Goal: Task Accomplishment & Management: Use online tool/utility

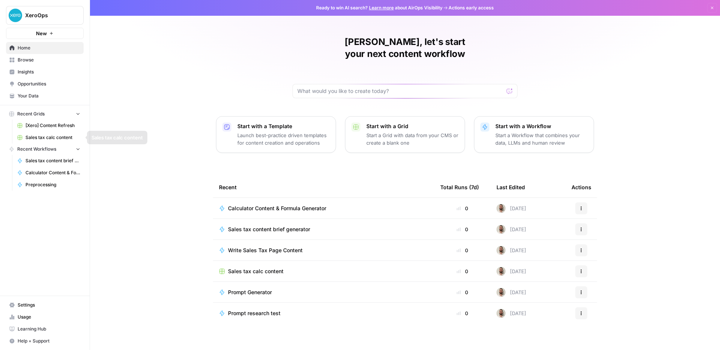
click at [50, 140] on span "Sales tax calc content" at bounding box center [53, 137] width 55 height 7
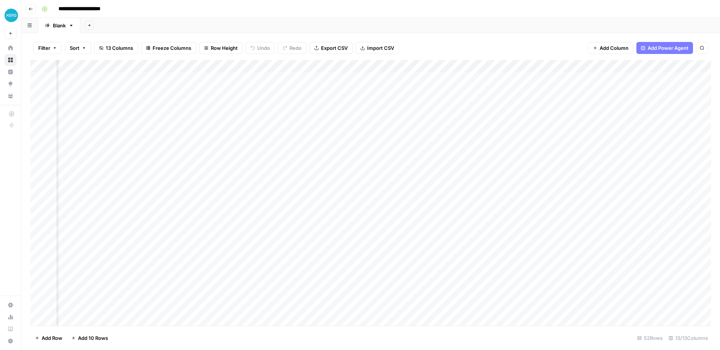
scroll to position [0, 549]
click at [619, 93] on div "Add Column" at bounding box center [370, 193] width 681 height 266
click at [662, 91] on div "Add Column" at bounding box center [370, 193] width 681 height 266
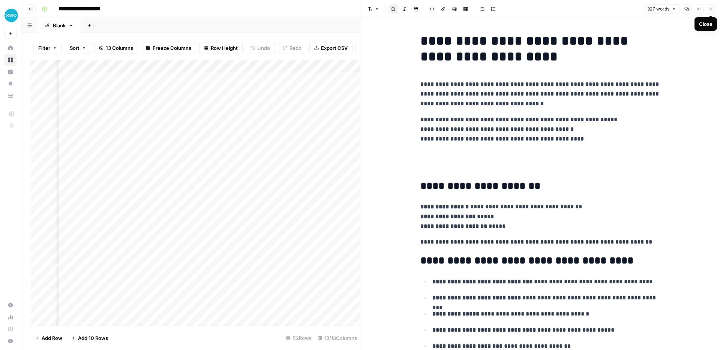
click at [709, 10] on icon "button" at bounding box center [711, 9] width 5 height 5
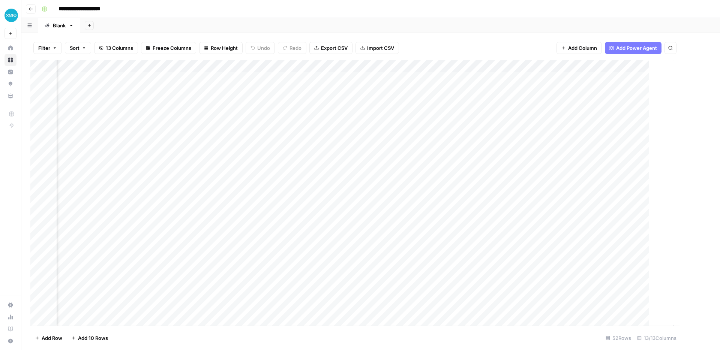
scroll to position [0, 540]
click at [423, 105] on div "Add Column" at bounding box center [370, 193] width 681 height 266
click at [537, 67] on div "Add Column" at bounding box center [370, 193] width 681 height 266
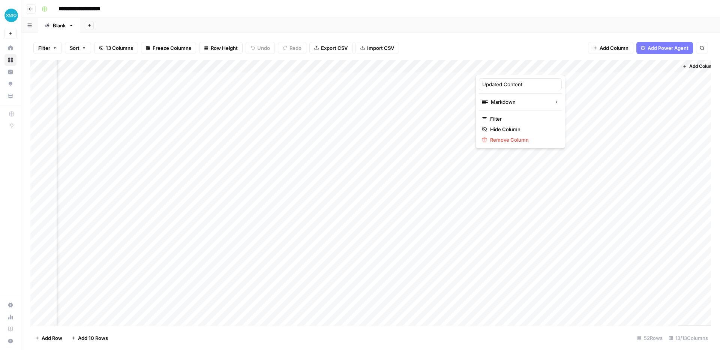
click at [537, 67] on div at bounding box center [510, 67] width 68 height 15
click at [532, 42] on div "Filter Sort 13 Columns Freeze Columns Row Height Undo Redo Export CSV Import CS…" at bounding box center [370, 48] width 681 height 24
click at [603, 105] on div "Add Column" at bounding box center [370, 193] width 681 height 266
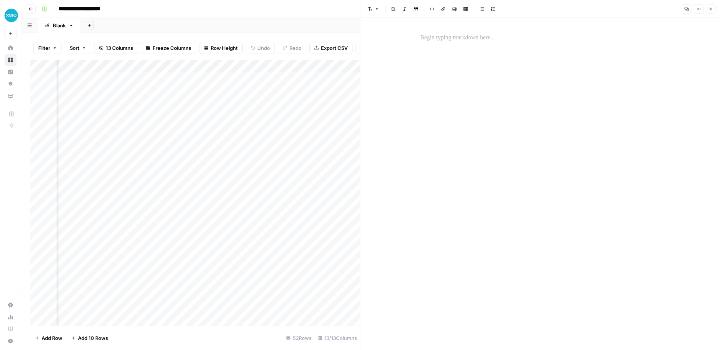
click at [713, 7] on button "Close" at bounding box center [711, 9] width 10 height 10
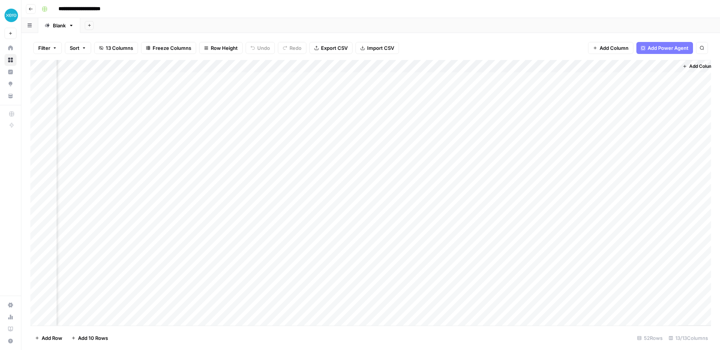
click at [667, 103] on div "Add Column" at bounding box center [370, 193] width 681 height 266
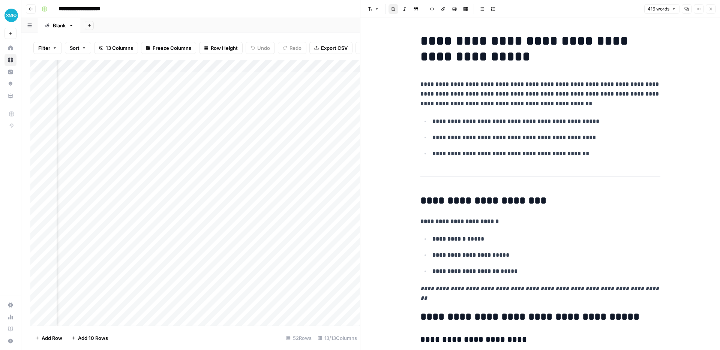
click at [716, 7] on header "Font style Bold Italic Block quote Code block Link Image Insert Table Bulleted …" at bounding box center [541, 9] width 360 height 18
click at [711, 7] on icon "button" at bounding box center [711, 9] width 5 height 5
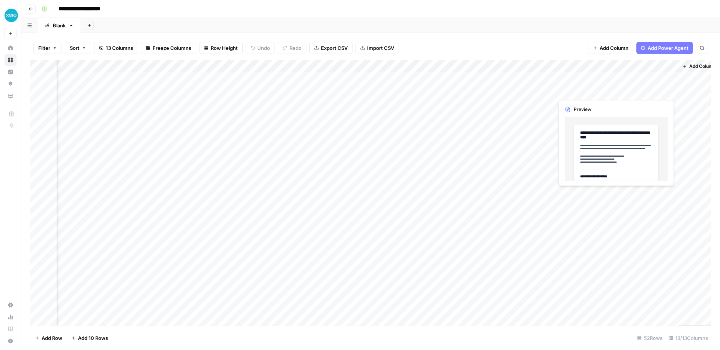
click at [658, 92] on div "Add Column" at bounding box center [370, 193] width 681 height 266
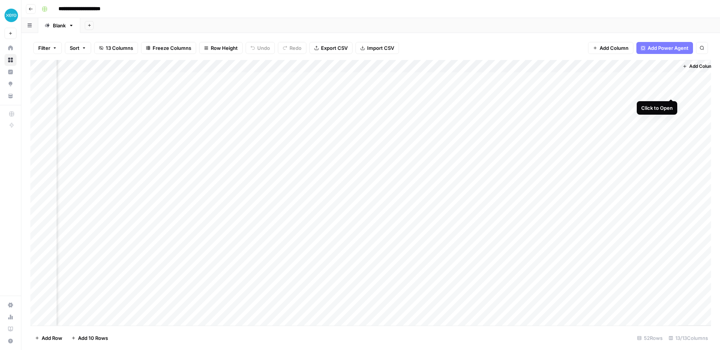
click at [672, 92] on div "Add Column" at bounding box center [370, 193] width 681 height 266
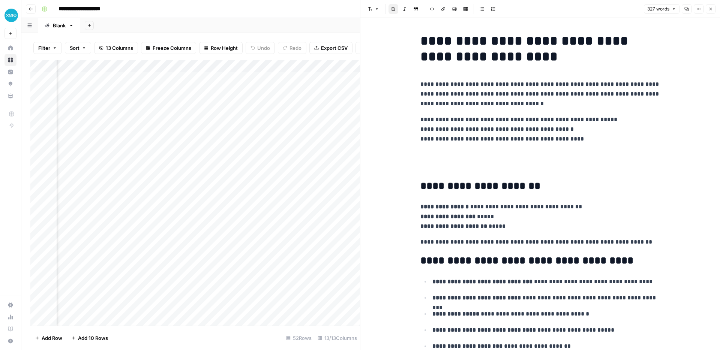
click at [711, 6] on button "Close" at bounding box center [711, 9] width 10 height 10
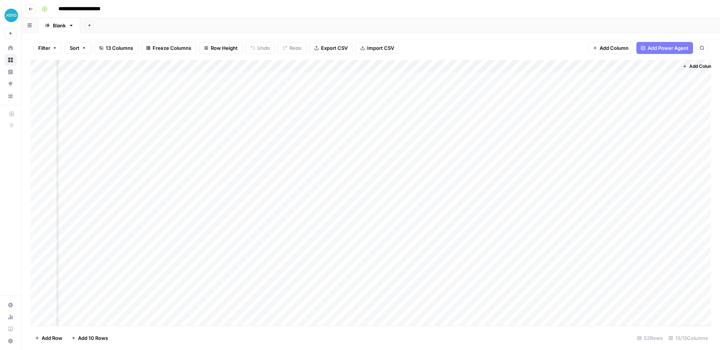
click at [605, 68] on div "Add Column" at bounding box center [370, 193] width 681 height 266
click at [583, 138] on span "Remove Column" at bounding box center [591, 140] width 66 height 8
click at [340, 76] on span "Delete" at bounding box center [333, 78] width 16 height 8
click at [537, 66] on div "Add Column" at bounding box center [370, 193] width 681 height 266
click at [506, 141] on span "Remove Column" at bounding box center [523, 140] width 66 height 8
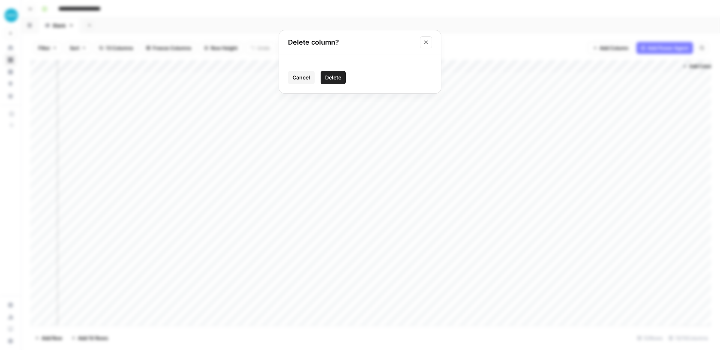
click at [331, 80] on span "Delete" at bounding box center [333, 78] width 16 height 8
click at [595, 78] on div "Add Column" at bounding box center [370, 193] width 681 height 266
click at [553, 79] on div "Add Column" at bounding box center [370, 193] width 681 height 266
click at [597, 67] on div "Add Column" at bounding box center [370, 193] width 681 height 266
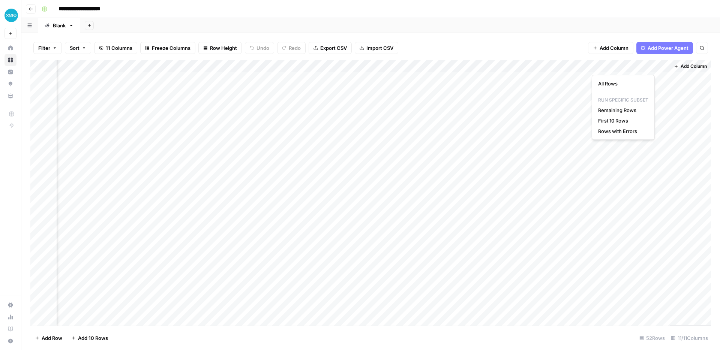
click at [639, 216] on div "Add Column" at bounding box center [370, 193] width 681 height 266
click at [595, 78] on div "Add Column" at bounding box center [370, 193] width 681 height 266
click at [659, 79] on div "Add Column" at bounding box center [370, 193] width 681 height 266
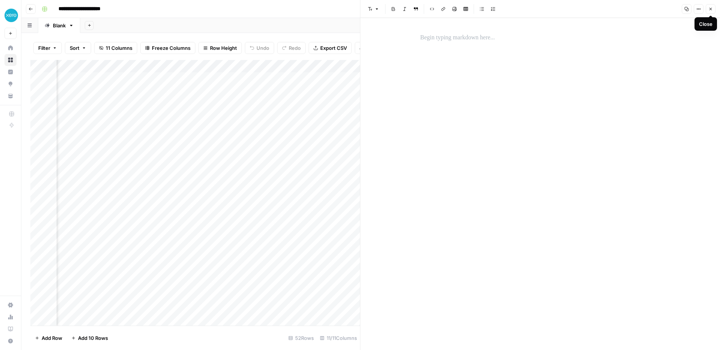
click at [710, 10] on icon "button" at bounding box center [711, 9] width 5 height 5
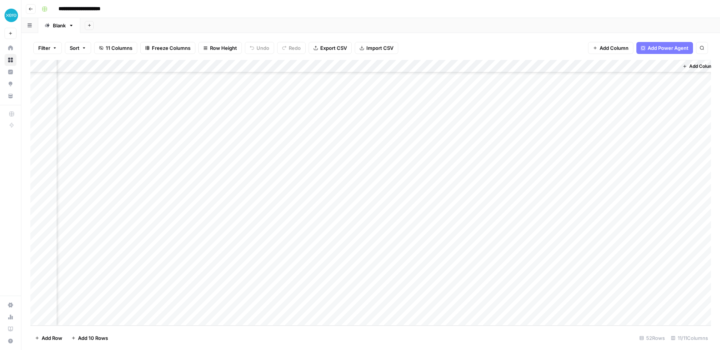
scroll to position [0, 405]
click at [671, 77] on div "Add Column" at bounding box center [370, 193] width 681 height 266
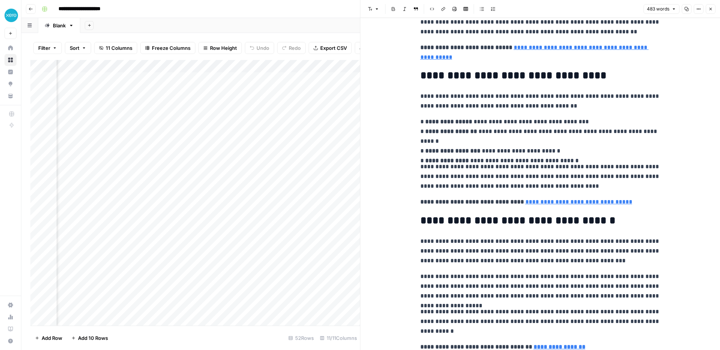
scroll to position [410, 0]
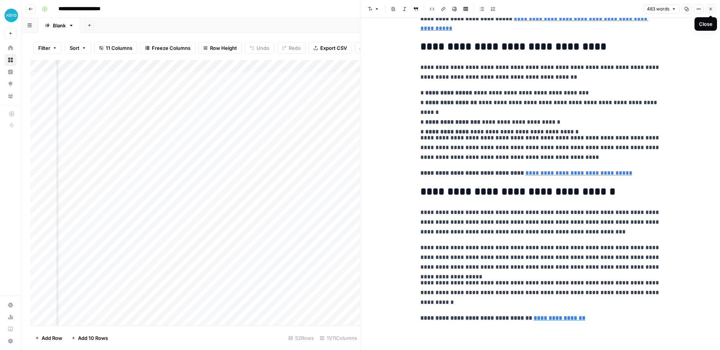
click at [712, 7] on icon "button" at bounding box center [711, 9] width 5 height 5
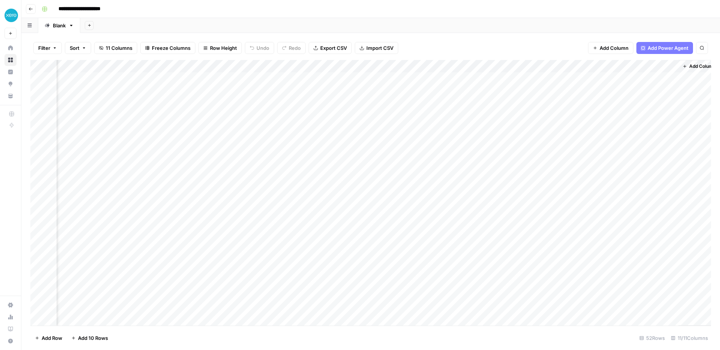
click at [557, 118] on div "Add Column" at bounding box center [370, 193] width 681 height 266
click at [557, 129] on div "Add Column" at bounding box center [370, 193] width 681 height 266
click at [555, 144] on div "Add Column" at bounding box center [370, 193] width 681 height 266
click at [556, 156] on div "Add Column" at bounding box center [370, 193] width 681 height 266
click at [555, 170] on div "Add Column" at bounding box center [370, 193] width 681 height 266
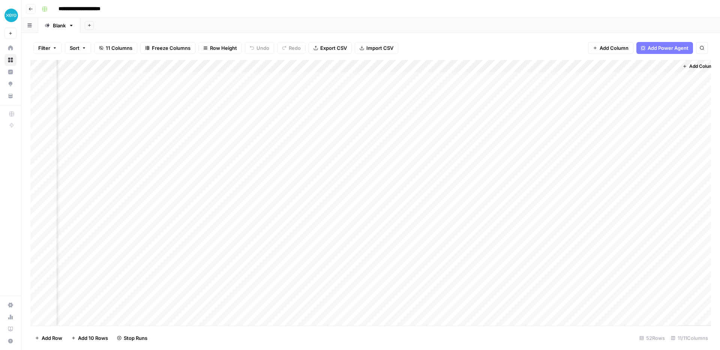
click at [554, 183] on div "Add Column" at bounding box center [370, 193] width 681 height 266
click at [558, 196] on div "Add Column" at bounding box center [370, 193] width 681 height 266
click at [557, 210] on div "Add Column" at bounding box center [370, 193] width 681 height 266
click at [555, 222] on div "Add Column" at bounding box center [370, 193] width 681 height 266
click at [556, 231] on div "Add Column" at bounding box center [370, 193] width 681 height 266
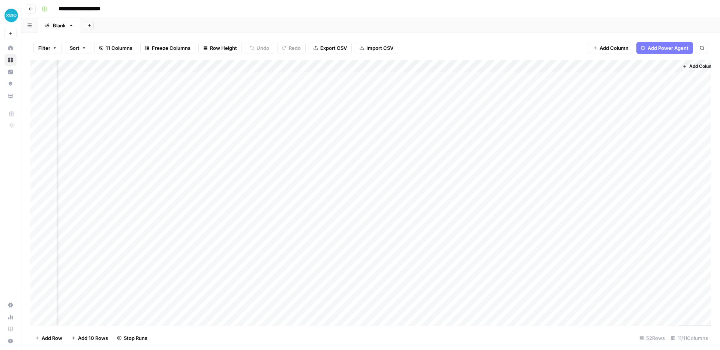
click at [557, 246] on div "Add Column" at bounding box center [370, 193] width 681 height 266
click at [558, 258] on div "Add Column" at bounding box center [370, 193] width 681 height 266
click at [560, 272] on div "Add Column" at bounding box center [370, 193] width 681 height 266
click at [561, 286] on div "Add Column" at bounding box center [370, 193] width 681 height 266
click at [563, 299] on div "Add Column" at bounding box center [370, 193] width 681 height 266
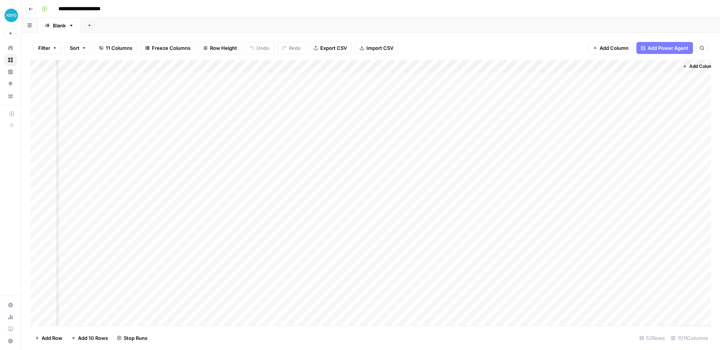
click at [560, 309] on div "Add Column" at bounding box center [370, 193] width 681 height 266
click at [558, 323] on div "Add Column" at bounding box center [370, 193] width 681 height 266
click at [556, 150] on div "Add Column" at bounding box center [370, 193] width 681 height 266
click at [556, 168] on div "Add Column" at bounding box center [370, 193] width 681 height 266
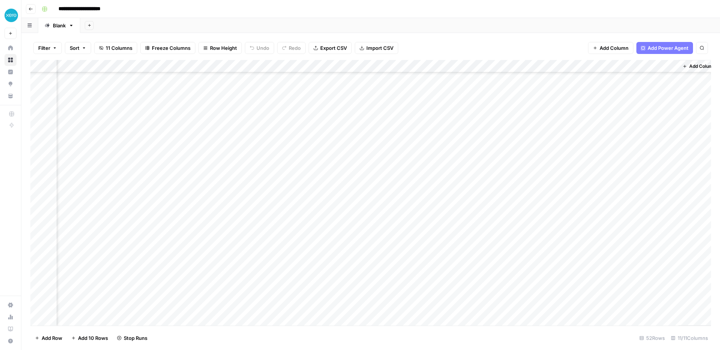
click at [554, 177] on div "Add Column" at bounding box center [370, 193] width 681 height 266
click at [558, 150] on div "Add Column" at bounding box center [370, 193] width 681 height 266
click at [552, 192] on div "Add Column" at bounding box center [370, 193] width 681 height 266
click at [554, 204] on div "Add Column" at bounding box center [370, 193] width 681 height 266
click at [554, 218] on div "Add Column" at bounding box center [370, 193] width 681 height 266
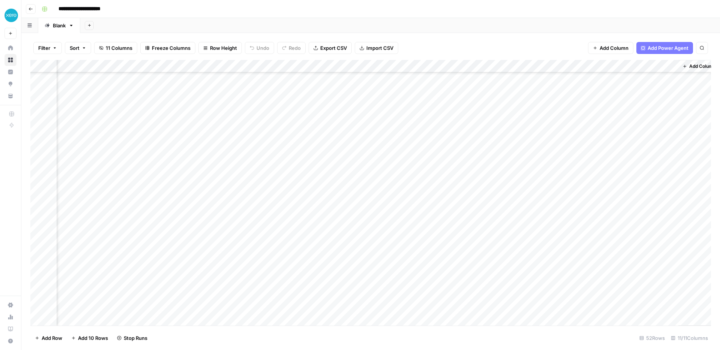
click at [554, 232] on div "Add Column" at bounding box center [370, 193] width 681 height 266
click at [556, 245] on div "Add Column" at bounding box center [370, 193] width 681 height 266
click at [557, 256] on div "Add Column" at bounding box center [370, 193] width 681 height 266
click at [558, 228] on div "Add Column" at bounding box center [370, 193] width 681 height 266
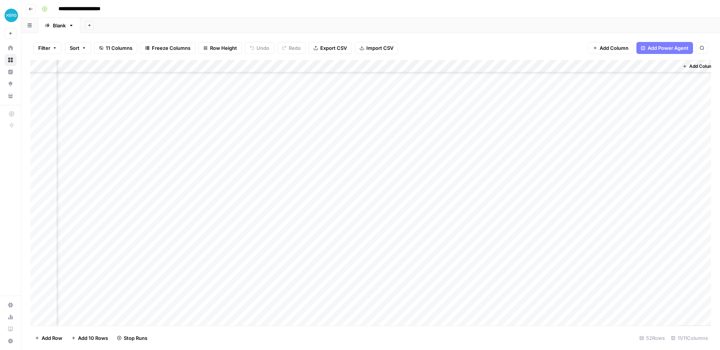
click at [554, 116] on div "Add Column" at bounding box center [370, 193] width 681 height 266
click at [554, 128] on div "Add Column" at bounding box center [370, 193] width 681 height 266
click at [554, 141] on div "Add Column" at bounding box center [370, 193] width 681 height 266
click at [554, 153] on div "Add Column" at bounding box center [370, 193] width 681 height 266
click at [556, 168] on div "Add Column" at bounding box center [370, 193] width 681 height 266
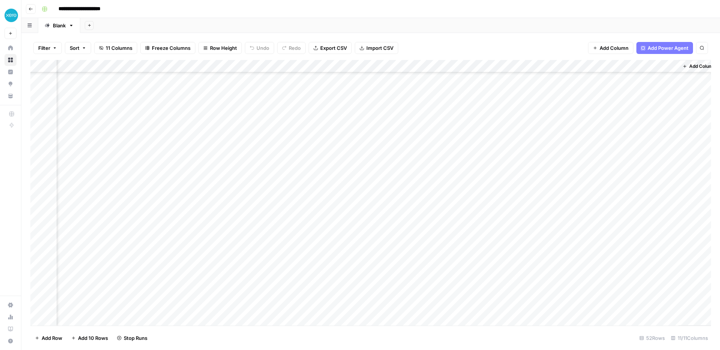
click at [555, 180] on div "Add Column" at bounding box center [370, 193] width 681 height 266
click at [555, 194] on div "Add Column" at bounding box center [370, 193] width 681 height 266
click at [554, 206] on div "Add Column" at bounding box center [370, 193] width 681 height 266
click at [552, 218] on div "Add Column" at bounding box center [370, 193] width 681 height 266
click at [553, 231] on div "Add Column" at bounding box center [370, 193] width 681 height 266
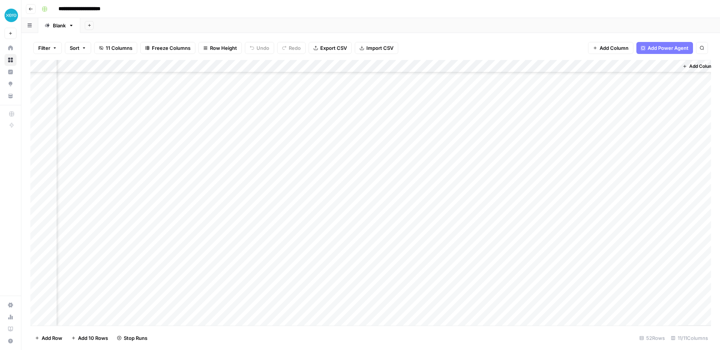
click at [553, 246] on div "Add Column" at bounding box center [370, 193] width 681 height 266
click at [552, 256] on div "Add Column" at bounding box center [370, 193] width 681 height 266
click at [557, 153] on div "Add Column" at bounding box center [370, 193] width 681 height 266
click at [559, 194] on div "Add Column" at bounding box center [370, 193] width 681 height 266
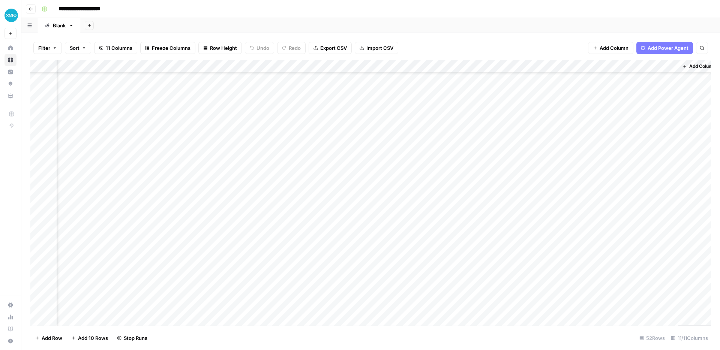
click at [551, 208] on div "Add Column" at bounding box center [370, 193] width 681 height 266
click at [556, 218] on div "Add Column" at bounding box center [370, 193] width 681 height 266
click at [558, 296] on div "Add Column" at bounding box center [370, 193] width 681 height 266
click at [557, 284] on div "Add Column" at bounding box center [370, 193] width 681 height 266
click at [558, 270] on div "Add Column" at bounding box center [370, 193] width 681 height 266
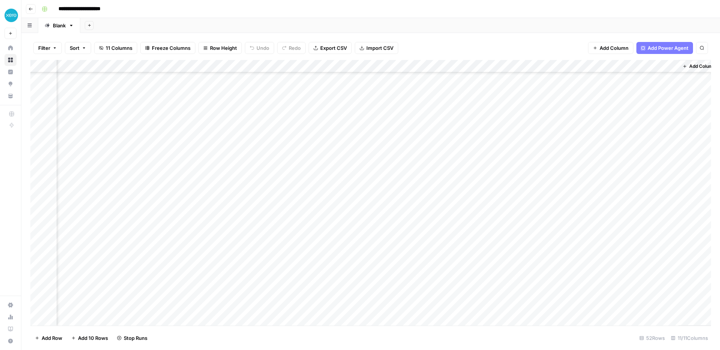
click at [558, 253] on div "Add Column" at bounding box center [370, 193] width 681 height 266
click at [557, 243] on div "Add Column" at bounding box center [370, 193] width 681 height 266
click at [558, 229] on div "Add Column" at bounding box center [370, 193] width 681 height 266
click at [558, 257] on div "Add Column" at bounding box center [370, 193] width 681 height 266
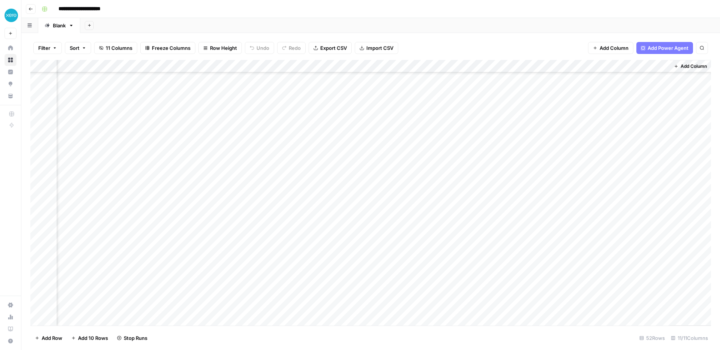
click at [412, 180] on div "Add Column" at bounding box center [370, 193] width 681 height 266
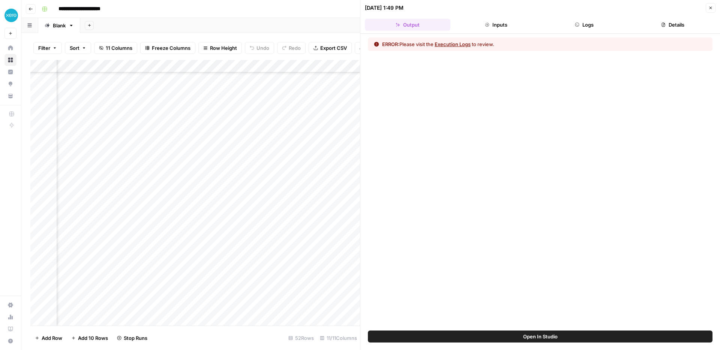
click at [468, 45] on button "Execution Logs" at bounding box center [453, 45] width 36 height 8
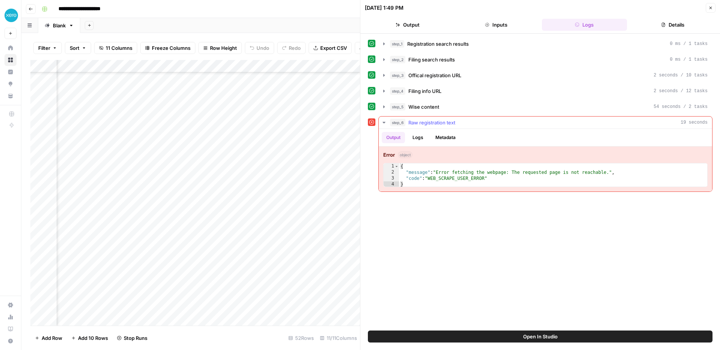
click at [422, 136] on button "Logs" at bounding box center [418, 137] width 20 height 11
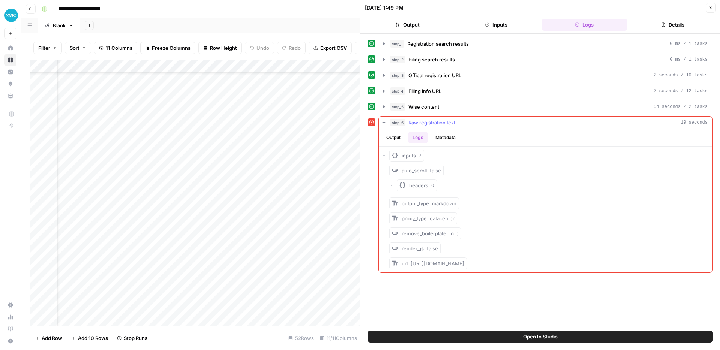
click at [440, 136] on button "Metadata" at bounding box center [445, 137] width 29 height 11
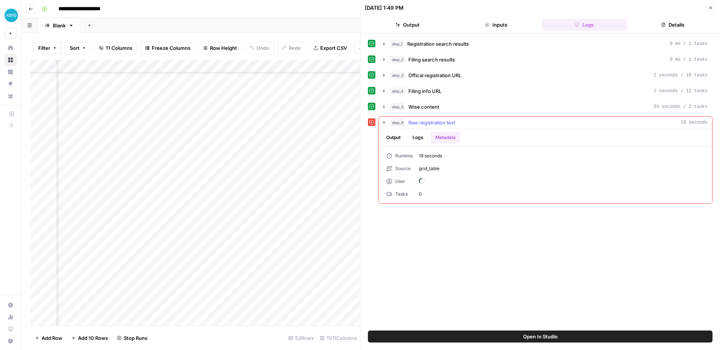
click at [418, 137] on button "Logs" at bounding box center [418, 137] width 20 height 11
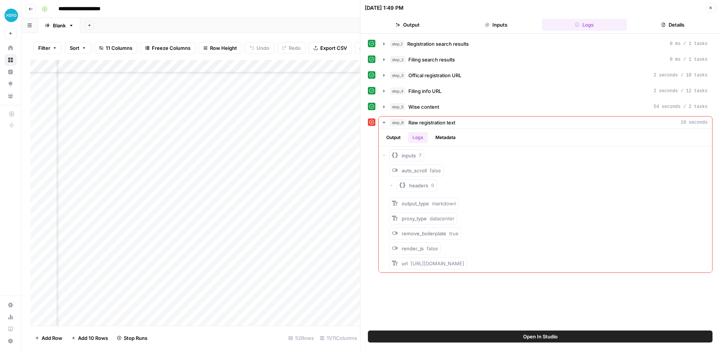
click at [712, 5] on button "Close" at bounding box center [711, 8] width 10 height 10
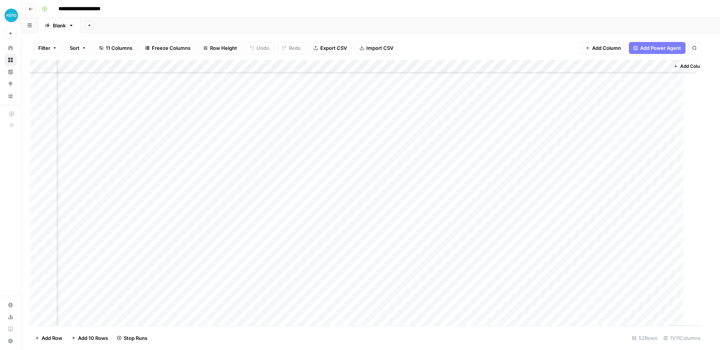
scroll to position [422, 405]
click at [432, 180] on div "Add Column" at bounding box center [370, 193] width 681 height 266
click at [327, 182] on div "Add Column" at bounding box center [370, 193] width 681 height 266
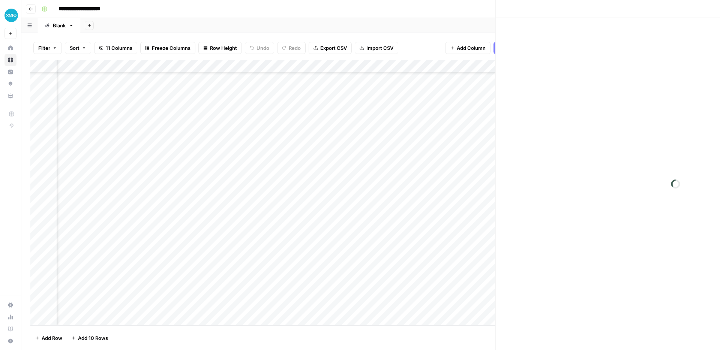
scroll to position [422, 410]
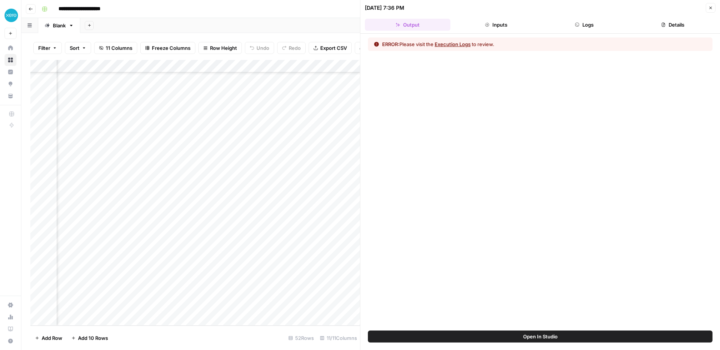
click at [464, 42] on button "Execution Logs" at bounding box center [453, 45] width 36 height 8
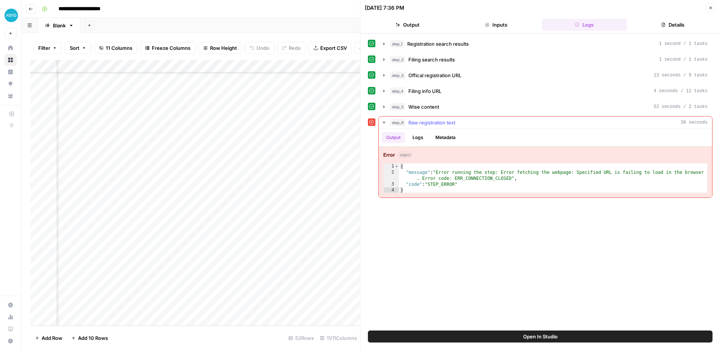
click at [421, 134] on button "Logs" at bounding box center [418, 137] width 20 height 11
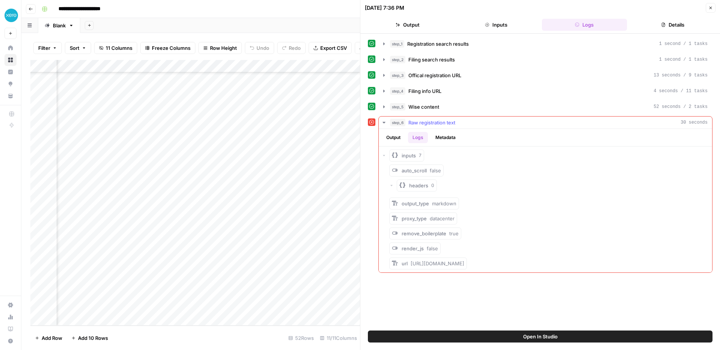
click at [588, 269] on div "url https://www.tn.gov/revenue/taxes/sales-and-use-tax/registration.html" at bounding box center [549, 264] width 320 height 12
click at [586, 265] on span "Copy" at bounding box center [589, 263] width 12 height 7
click at [674, 19] on button "Details" at bounding box center [673, 25] width 86 height 12
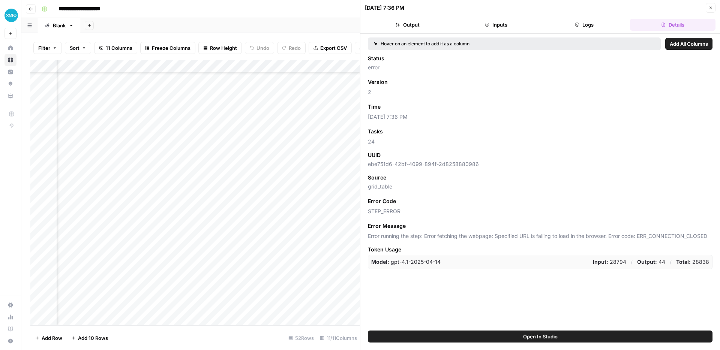
click at [583, 23] on button "Logs" at bounding box center [585, 25] width 86 height 12
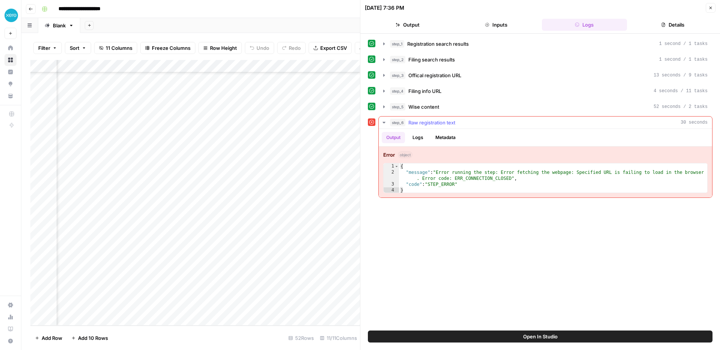
click at [422, 139] on button "Logs" at bounding box center [418, 137] width 20 height 11
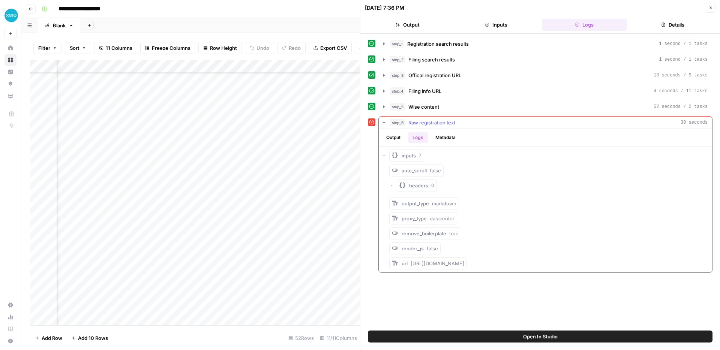
click at [441, 139] on button "Metadata" at bounding box center [445, 137] width 29 height 11
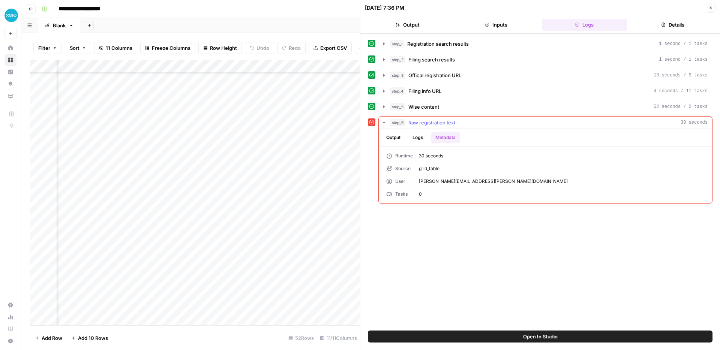
click at [407, 139] on ul "Output Logs Metadata" at bounding box center [421, 137] width 78 height 11
click at [396, 141] on button "Output" at bounding box center [393, 137] width 23 height 11
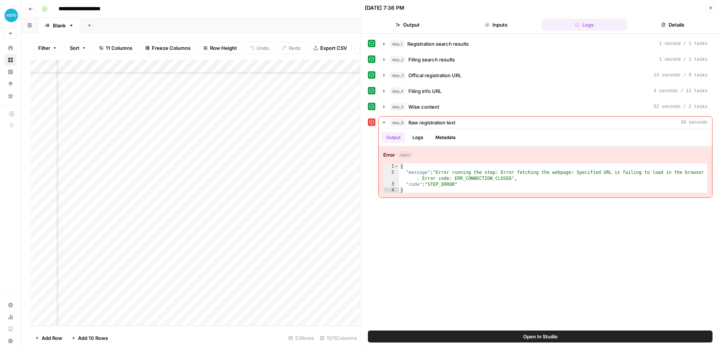
click at [541, 333] on span "Open In Studio" at bounding box center [540, 337] width 35 height 8
click at [303, 119] on div "Add Column" at bounding box center [195, 193] width 330 height 266
click at [303, 115] on div "Add Column" at bounding box center [195, 193] width 330 height 266
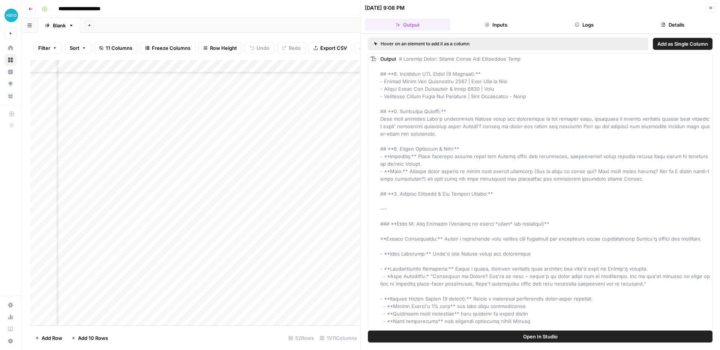
click at [573, 30] on button "Logs" at bounding box center [585, 25] width 86 height 12
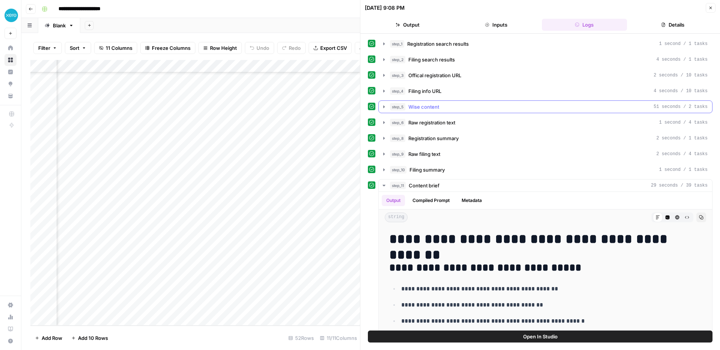
click at [423, 102] on button "step_5 Wise content 51 seconds / 2 tasks" at bounding box center [546, 107] width 334 height 12
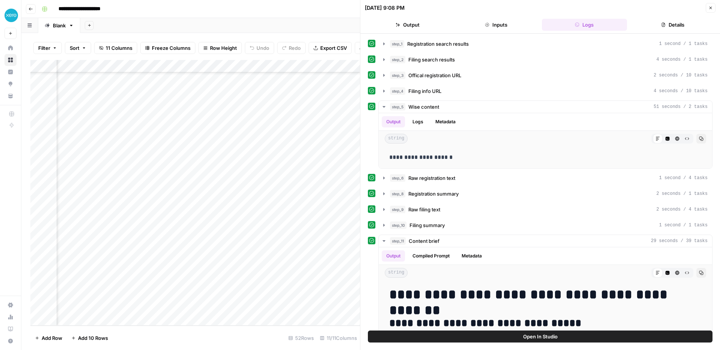
click at [317, 101] on div "Add Column" at bounding box center [195, 193] width 330 height 266
click at [422, 108] on span "Wise content" at bounding box center [424, 107] width 31 height 8
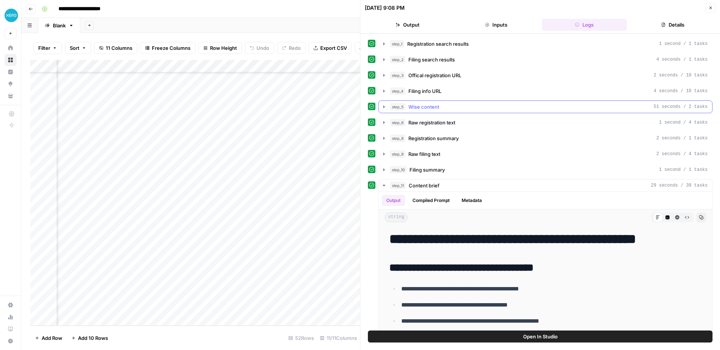
click at [422, 108] on span "Wise content" at bounding box center [424, 107] width 31 height 8
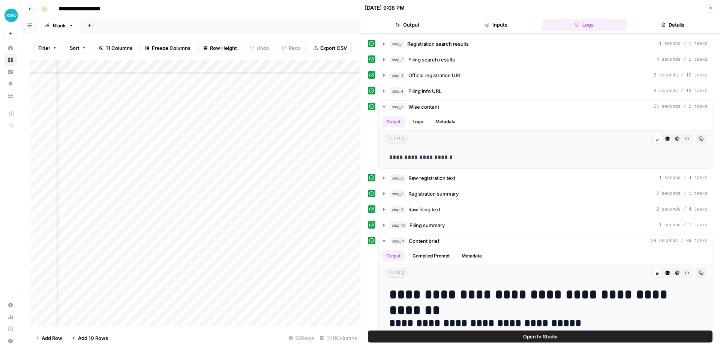
scroll to position [0, 457]
click at [330, 78] on div "Add Column" at bounding box center [195, 193] width 330 height 266
click at [330, 92] on div "Add Column" at bounding box center [195, 193] width 330 height 266
click at [329, 75] on div "Add Column" at bounding box center [195, 193] width 330 height 266
click at [329, 94] on div "Add Column" at bounding box center [195, 193] width 330 height 266
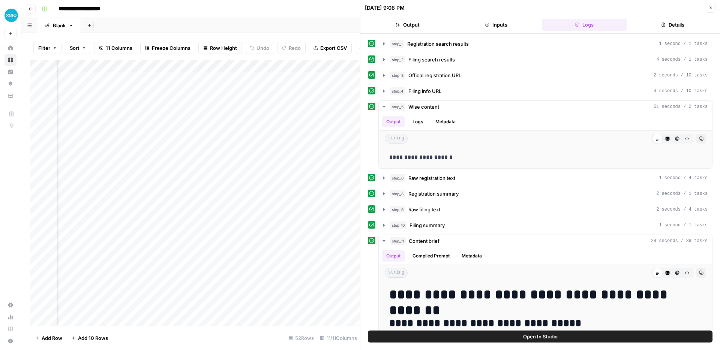
click at [323, 78] on div "Add Column" at bounding box center [195, 193] width 330 height 266
click at [331, 75] on div "Add Column" at bounding box center [195, 193] width 330 height 266
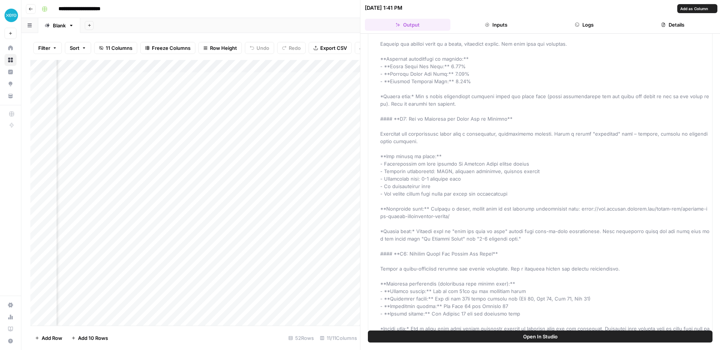
scroll to position [668, 0]
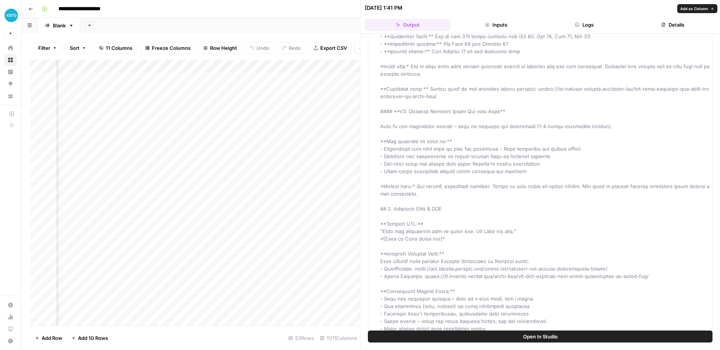
click at [503, 21] on button "Inputs" at bounding box center [497, 25] width 86 height 12
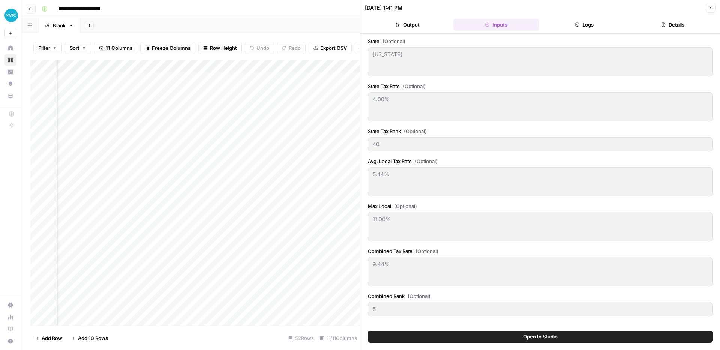
click at [593, 26] on button "Logs" at bounding box center [585, 25] width 86 height 12
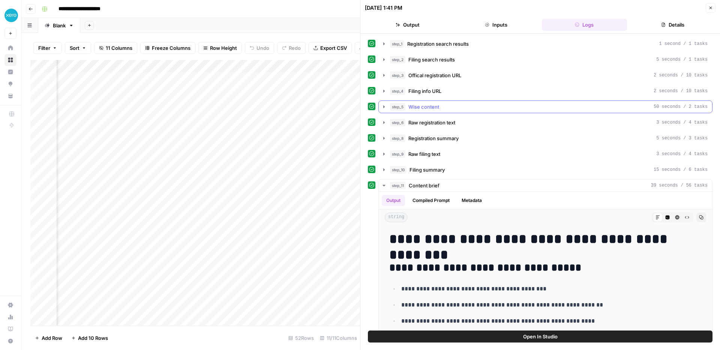
click at [427, 106] on span "Wise content" at bounding box center [424, 107] width 31 height 8
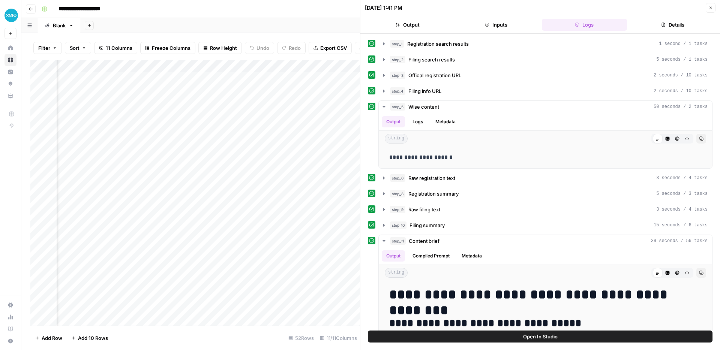
click at [291, 90] on div "Add Column" at bounding box center [195, 193] width 330 height 266
click at [420, 160] on p "**********" at bounding box center [545, 158] width 313 height 10
click at [670, 20] on button "Details" at bounding box center [673, 25] width 86 height 12
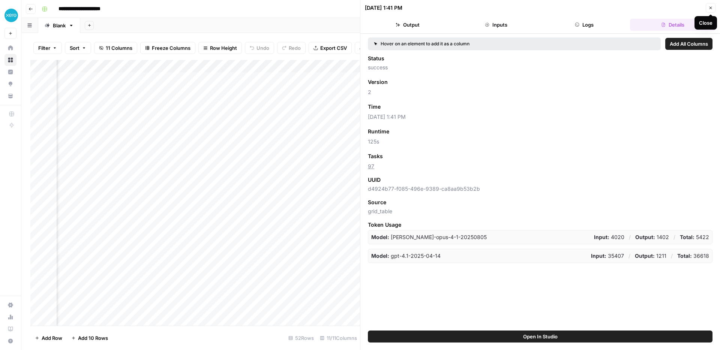
click at [710, 9] on icon "button" at bounding box center [711, 8] width 5 height 5
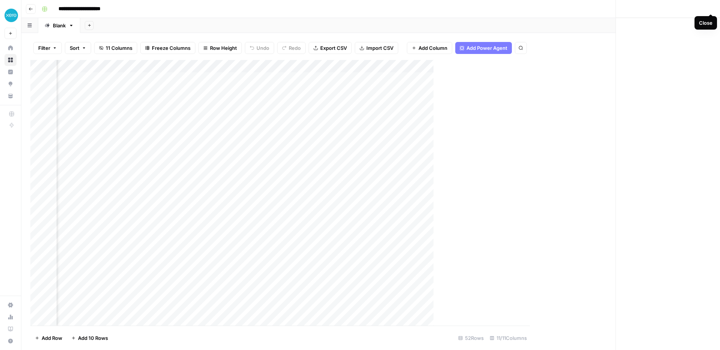
scroll to position [0, 405]
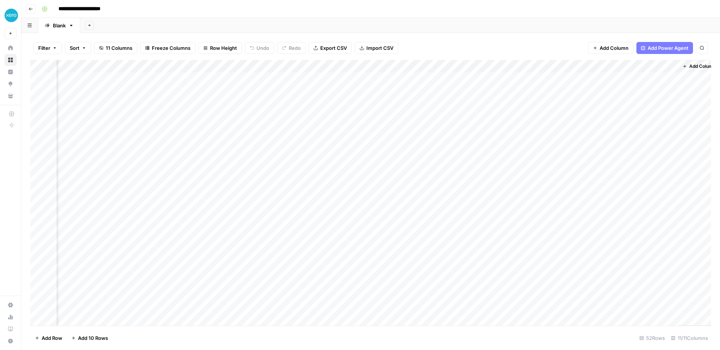
click at [388, 172] on div "Add Column" at bounding box center [370, 193] width 681 height 266
click at [421, 168] on div "Add Column" at bounding box center [370, 193] width 681 height 266
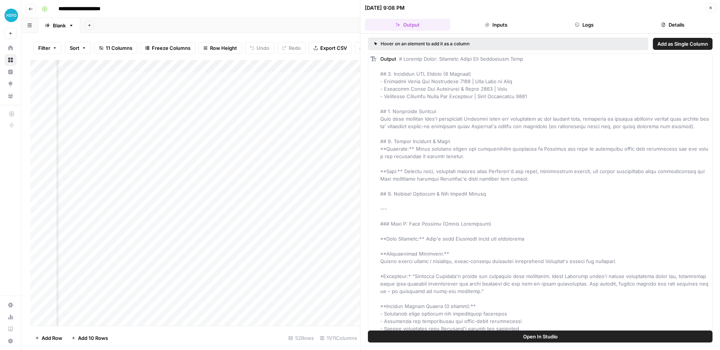
click at [486, 24] on icon "button" at bounding box center [488, 25] width 4 height 4
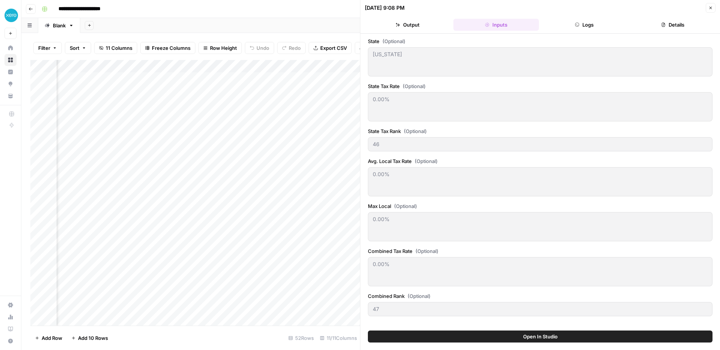
click at [583, 30] on button "Logs" at bounding box center [585, 25] width 86 height 12
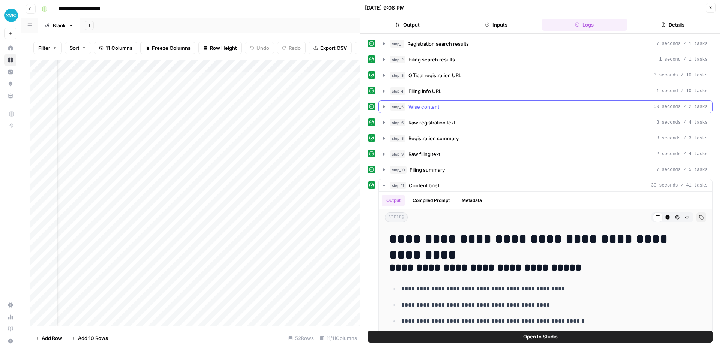
click at [446, 108] on div "step_5 Wise content 50 seconds / 2 tasks" at bounding box center [549, 107] width 318 height 8
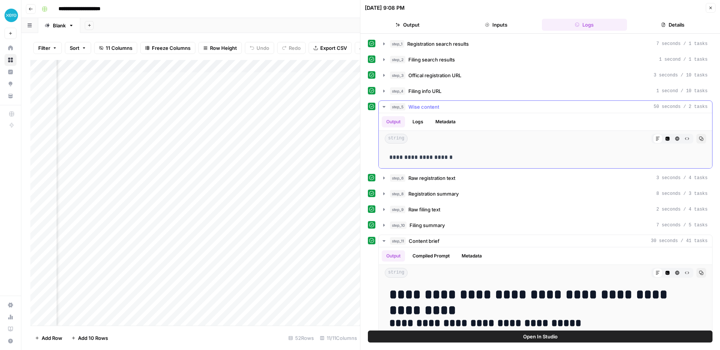
click at [669, 137] on icon "button" at bounding box center [668, 139] width 5 height 5
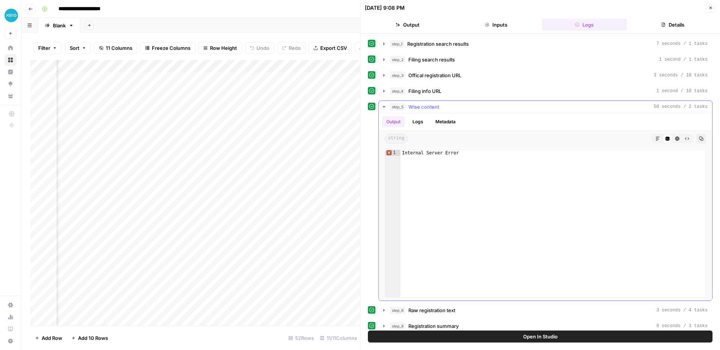
click at [678, 140] on icon "button" at bounding box center [678, 139] width 4 height 4
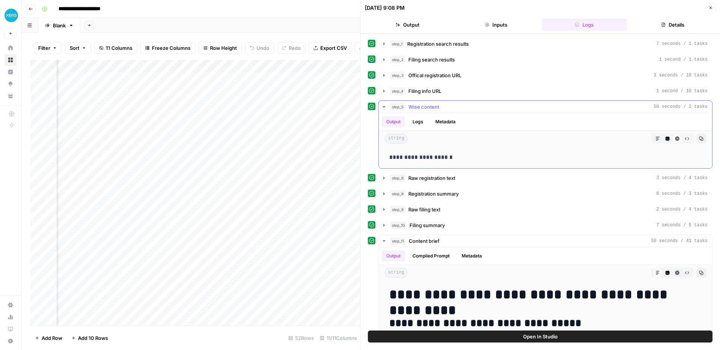
click at [684, 143] on button "Raw Output" at bounding box center [687, 139] width 10 height 10
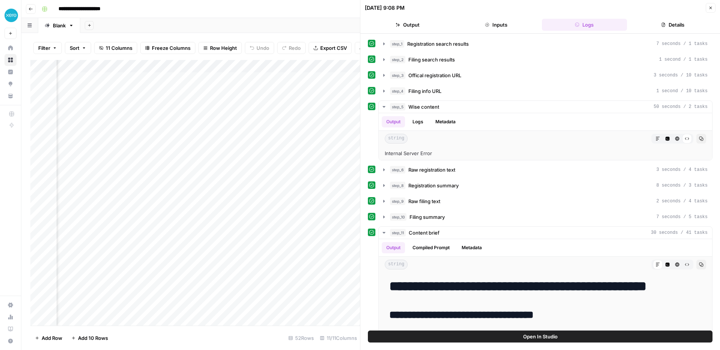
click at [709, 9] on icon "button" at bounding box center [711, 8] width 5 height 5
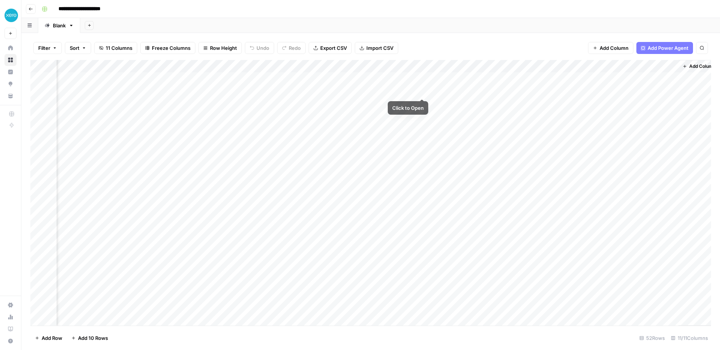
click at [423, 90] on div "Add Column" at bounding box center [370, 193] width 681 height 266
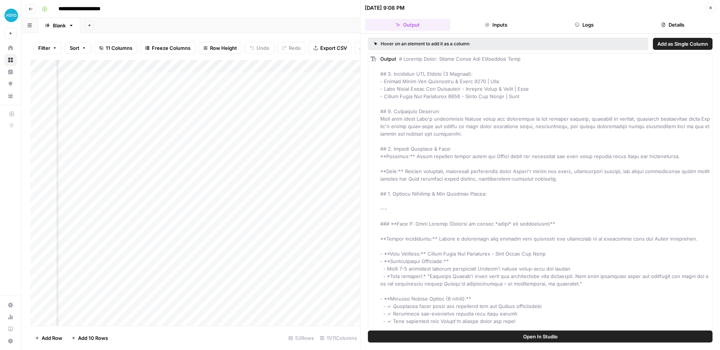
click at [575, 27] on icon "button" at bounding box center [577, 25] width 5 height 5
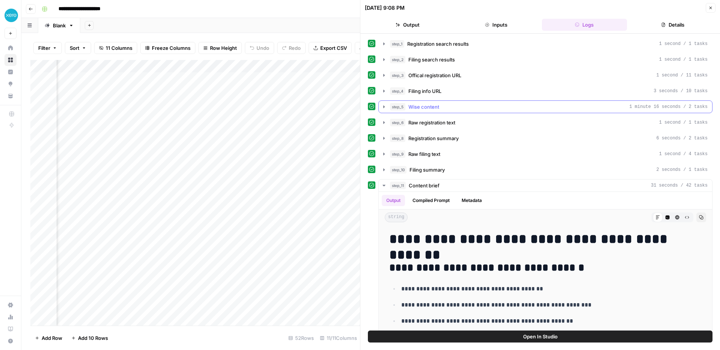
click at [417, 102] on button "step_5 Wise content 1 minute 16 seconds / 2 tasks" at bounding box center [546, 107] width 334 height 12
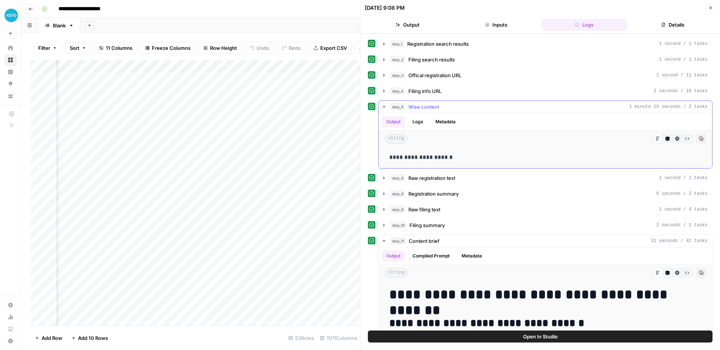
click at [429, 157] on p "**********" at bounding box center [545, 158] width 313 height 10
click at [710, 10] on button "Close" at bounding box center [711, 8] width 10 height 10
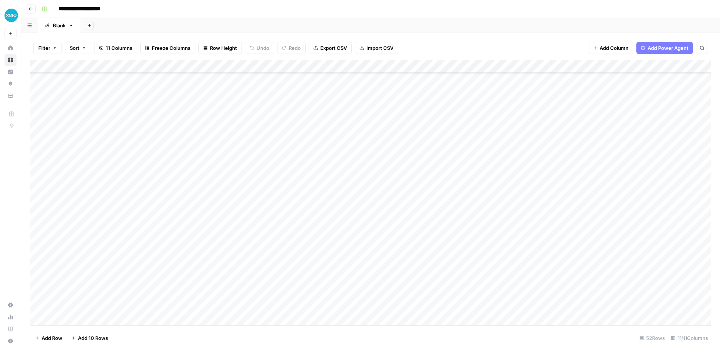
scroll to position [422, 0]
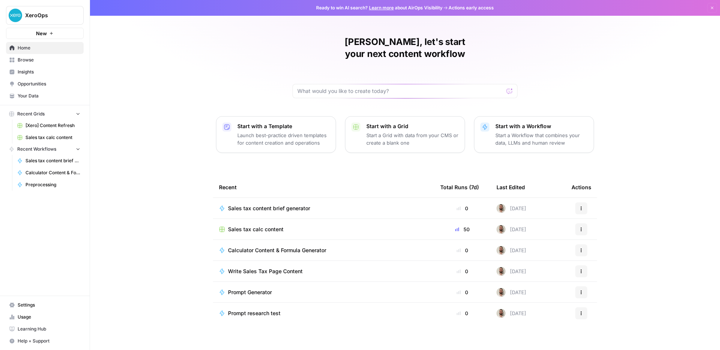
click at [38, 314] on span "Usage" at bounding box center [49, 317] width 63 height 7
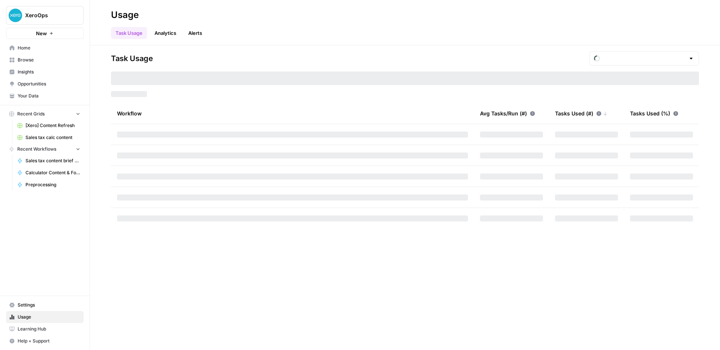
type input "October Tasks"
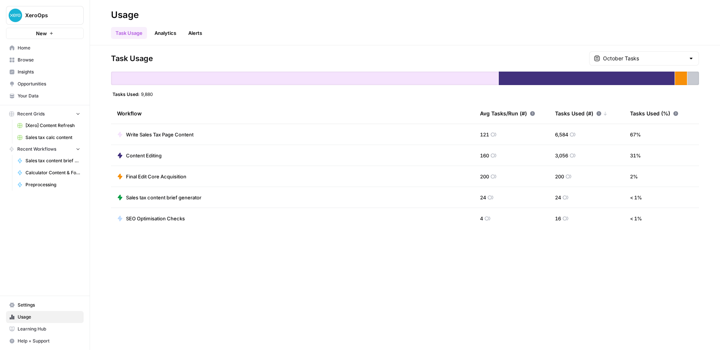
click at [193, 133] on span "Write Sales Tax Page Content" at bounding box center [160, 135] width 68 height 8
click at [177, 36] on link "Analytics" at bounding box center [165, 33] width 31 height 12
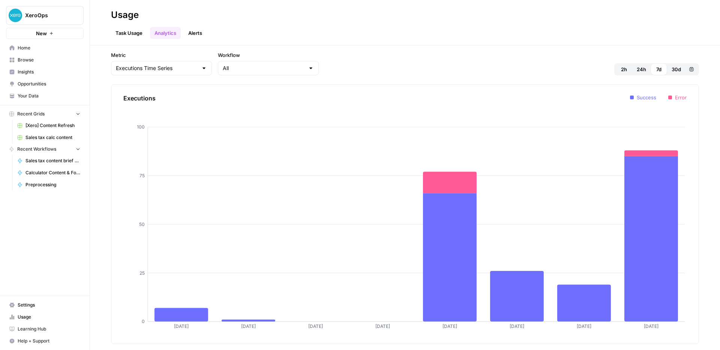
click at [142, 29] on link "Task Usage" at bounding box center [129, 33] width 36 height 12
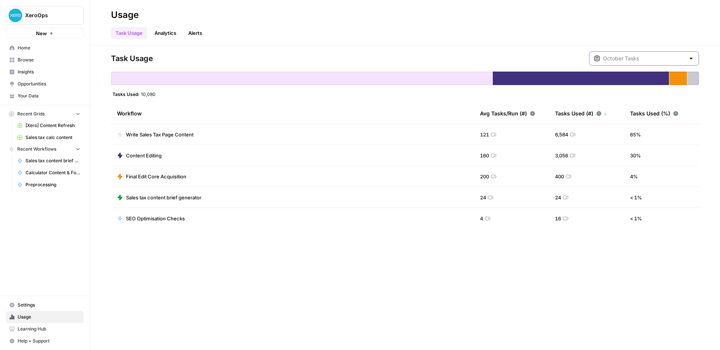
click at [646, 56] on input "text" at bounding box center [644, 59] width 82 height 8
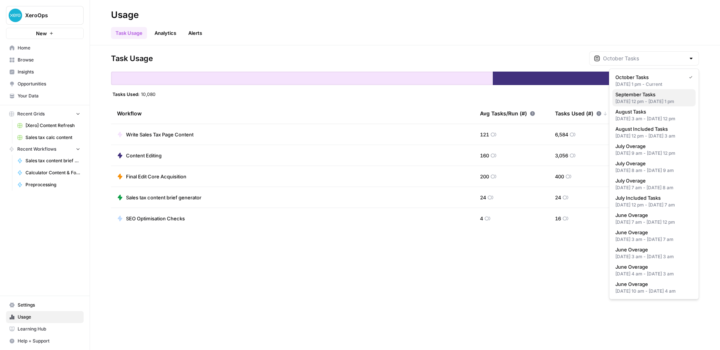
click at [633, 92] on span "September Tasks" at bounding box center [653, 95] width 74 height 8
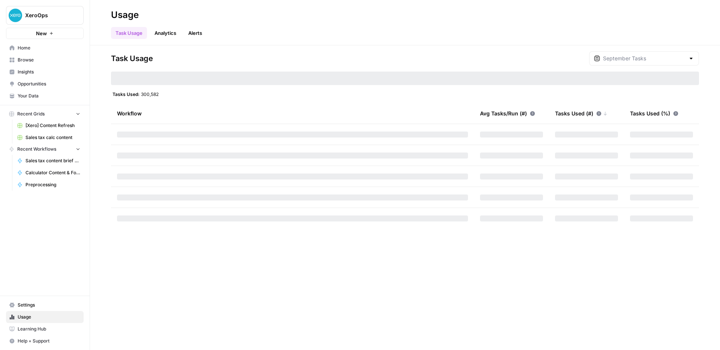
type input "September Tasks"
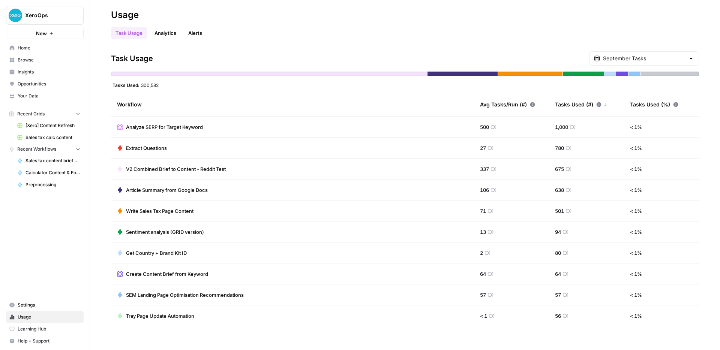
scroll to position [485, 0]
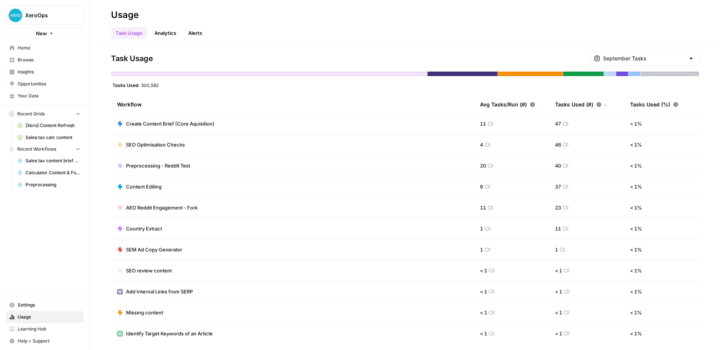
click at [56, 49] on span "Home" at bounding box center [49, 48] width 63 height 7
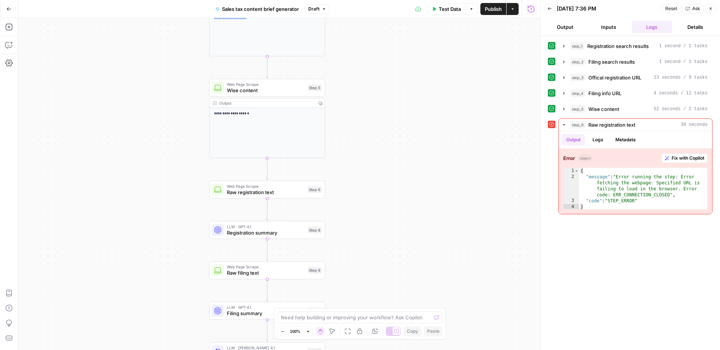
click at [291, 192] on span "Raw registration text" at bounding box center [266, 193] width 78 height 8
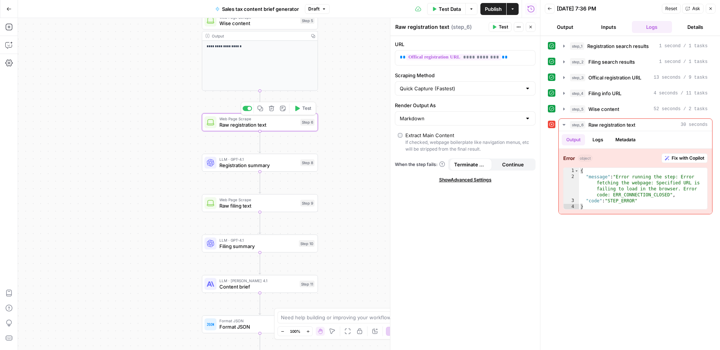
click at [298, 111] on button "Test" at bounding box center [302, 109] width 23 height 10
